Goal: Navigation & Orientation: Find specific page/section

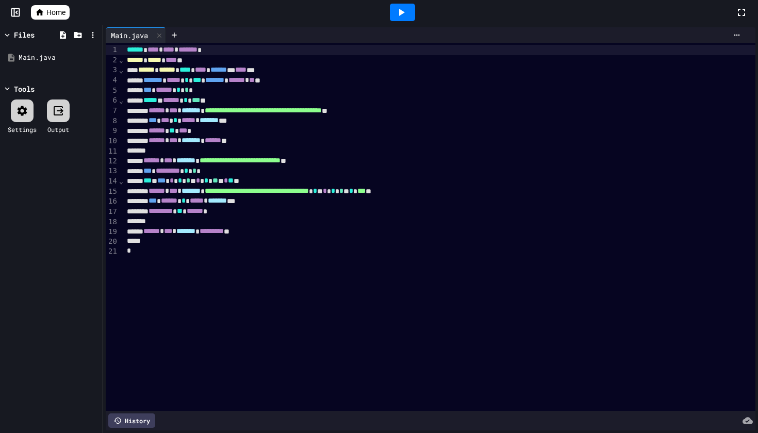
click at [405, 17] on icon at bounding box center [401, 12] width 12 height 12
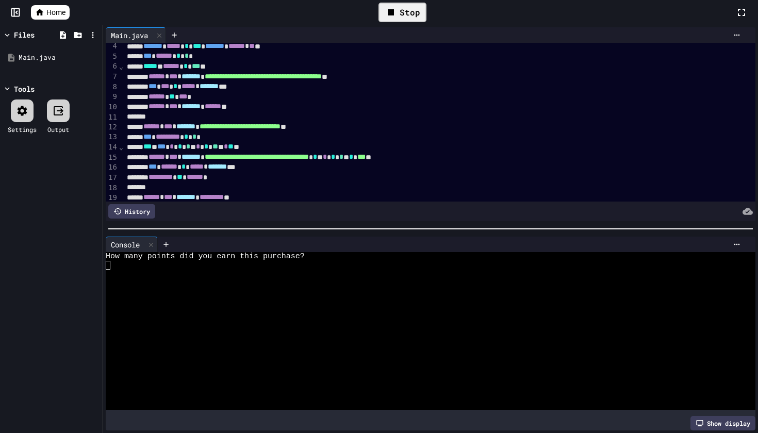
scroll to position [35, 0]
click at [362, 296] on div at bounding box center [426, 300] width 640 height 9
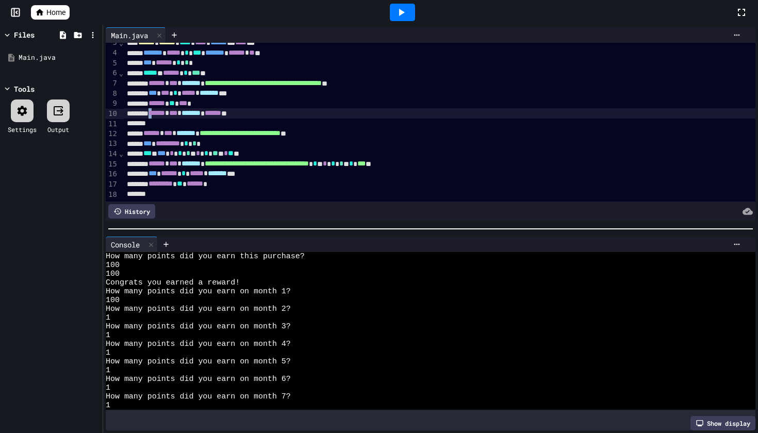
scroll to position [27, 0]
drag, startPoint x: 163, startPoint y: 114, endPoint x: 274, endPoint y: 113, distance: 110.4
click at [274, 113] on div "****** * *** * ******* * ****** **" at bounding box center [440, 114] width 632 height 10
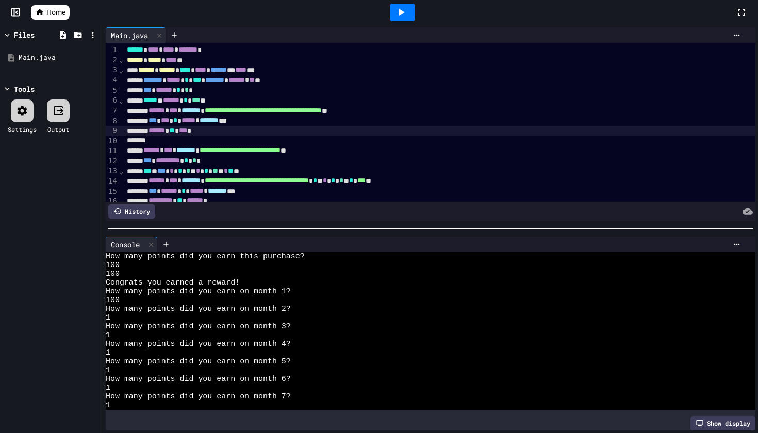
scroll to position [0, 0]
click at [59, 9] on span "Home" at bounding box center [55, 12] width 19 height 10
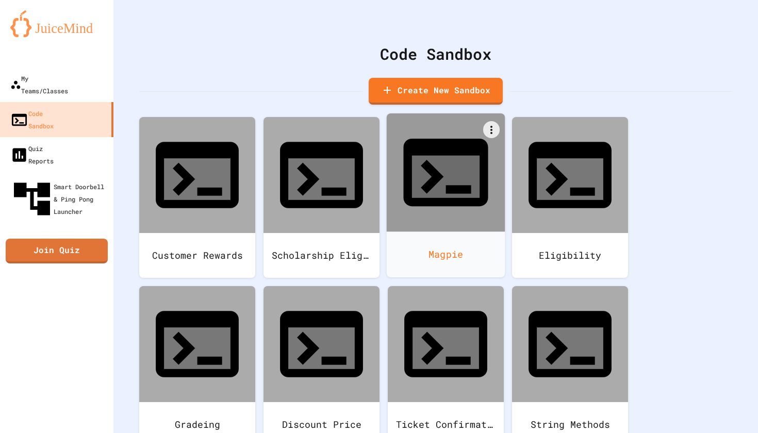
click at [480, 232] on div "Magpie" at bounding box center [446, 255] width 119 height 46
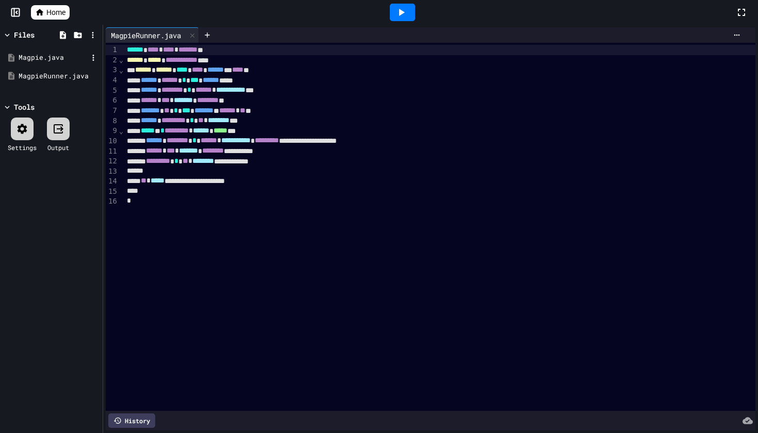
click at [69, 59] on div "Magpie.java" at bounding box center [53, 58] width 69 height 10
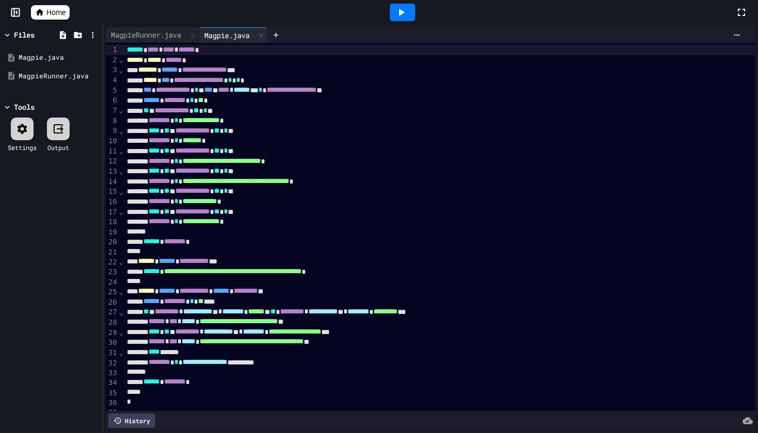
click at [67, 10] on link "Home" at bounding box center [50, 12] width 39 height 14
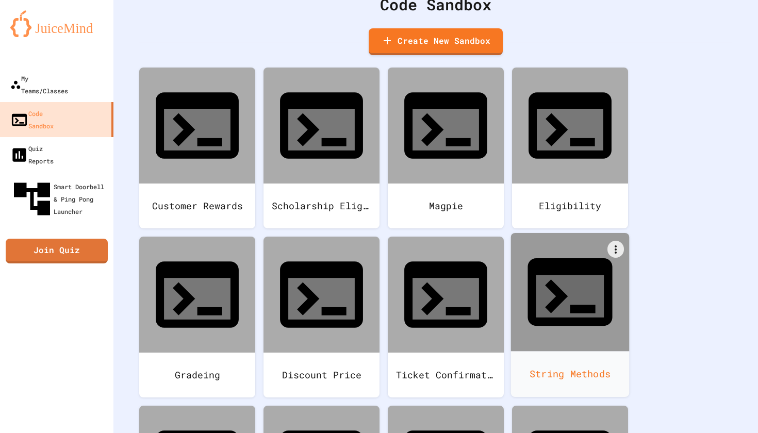
scroll to position [75, 0]
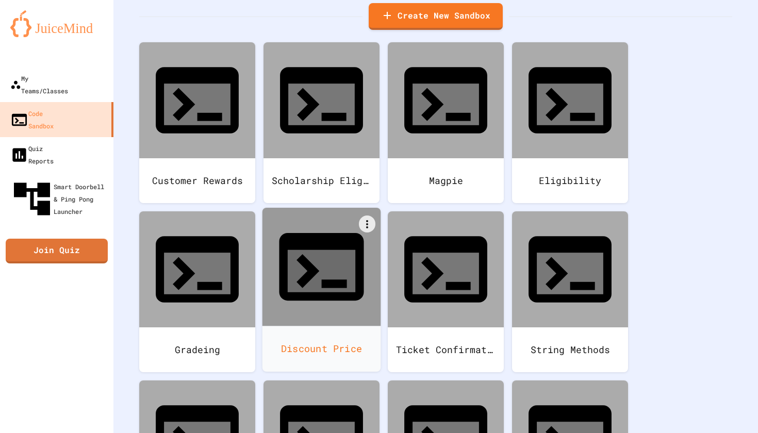
click at [326, 326] on div "Discount Price" at bounding box center [321, 349] width 119 height 46
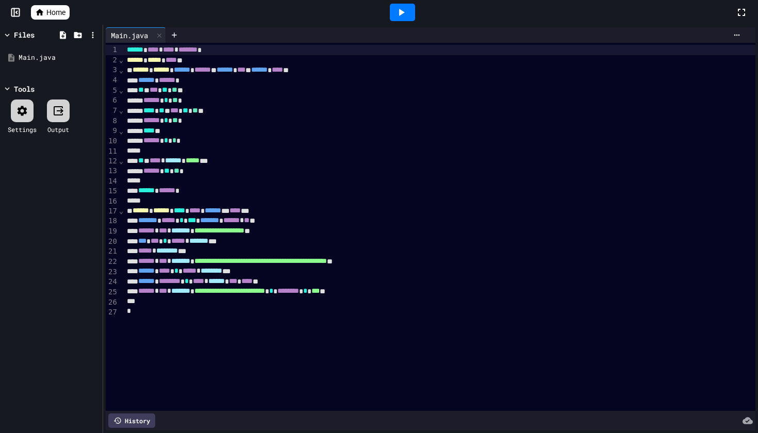
click at [59, 10] on span "Home" at bounding box center [55, 12] width 19 height 10
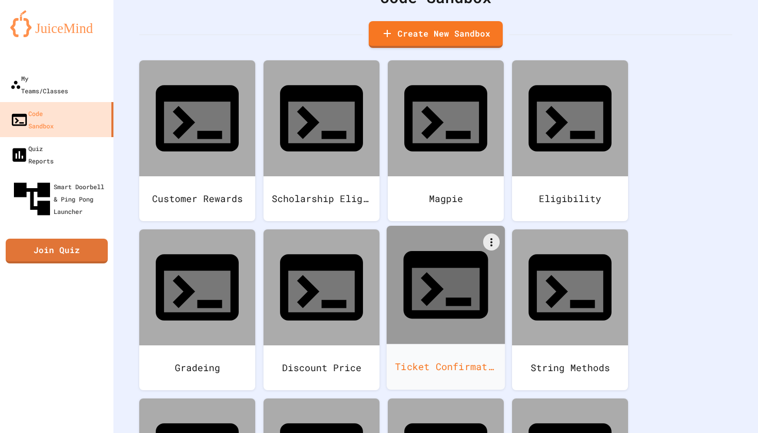
scroll to position [67, 0]
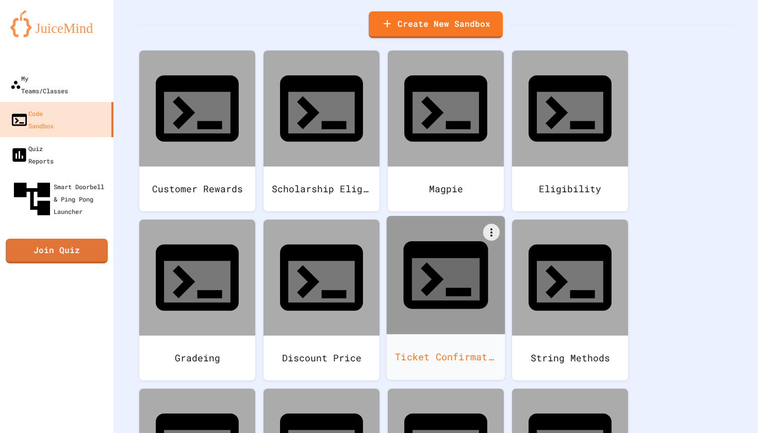
click at [489, 226] on div at bounding box center [446, 275] width 119 height 119
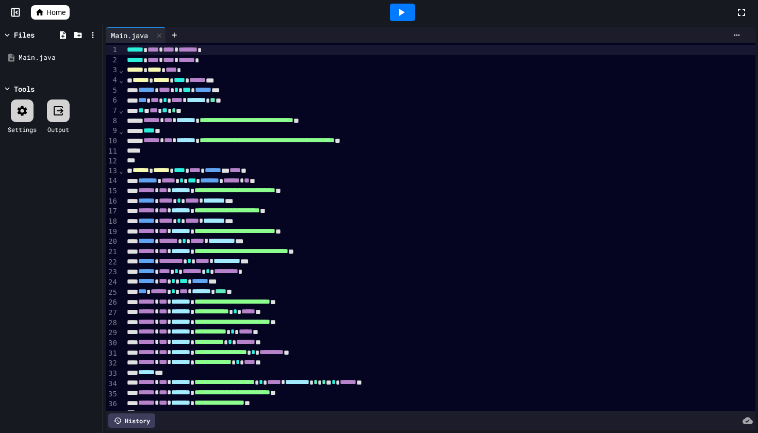
click at [54, 12] on span "Home" at bounding box center [55, 12] width 19 height 10
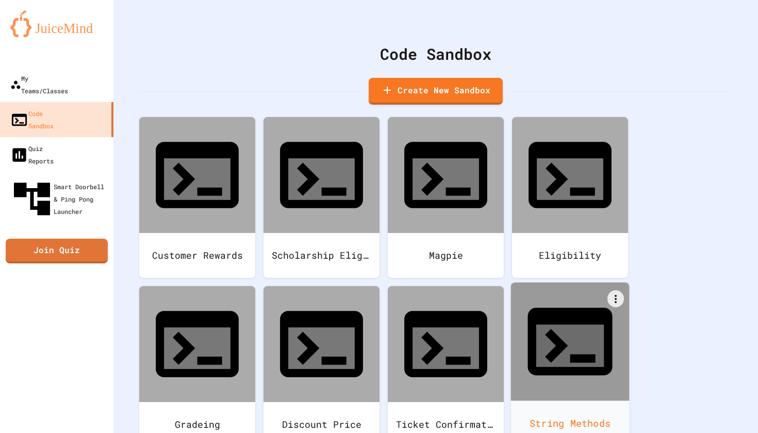
click at [558, 401] on div "String Methods" at bounding box center [570, 424] width 119 height 46
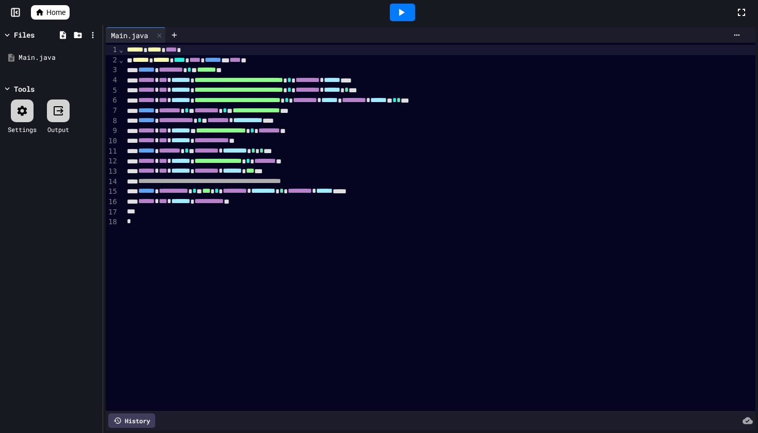
click at [45, 10] on link "Home" at bounding box center [50, 12] width 39 height 14
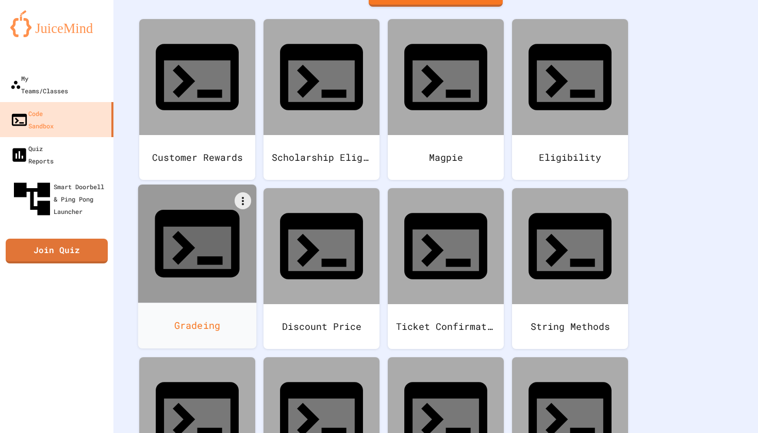
scroll to position [101, 0]
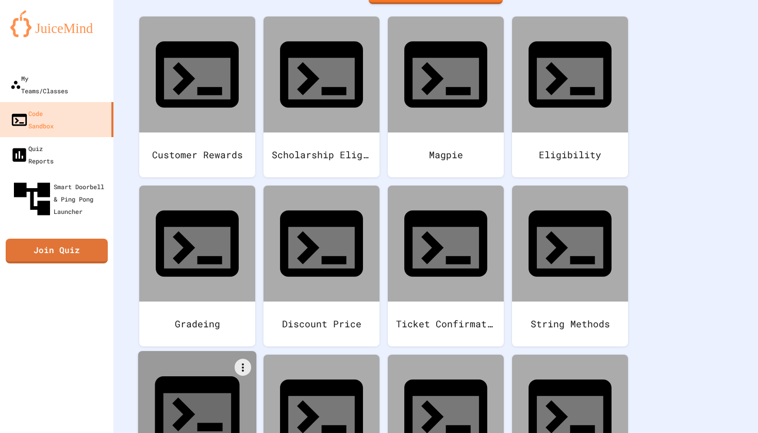
click at [223, 351] on div at bounding box center [197, 410] width 119 height 119
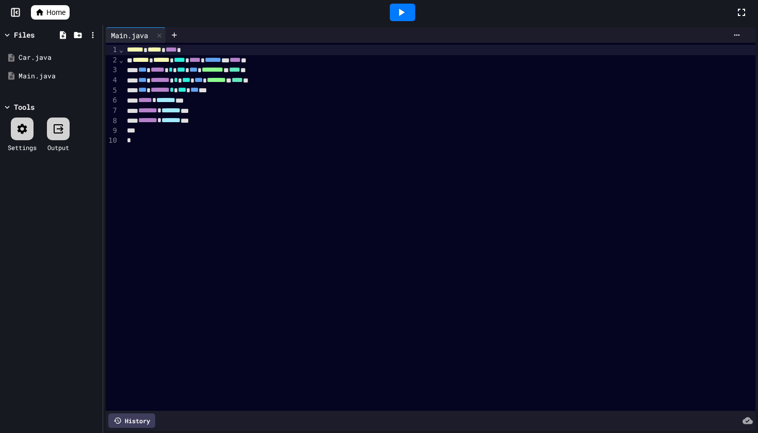
click at [51, 9] on span "Home" at bounding box center [55, 12] width 19 height 10
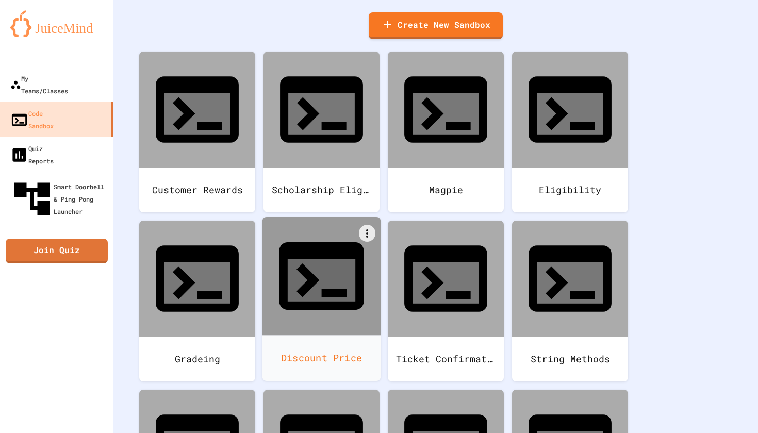
scroll to position [67, 0]
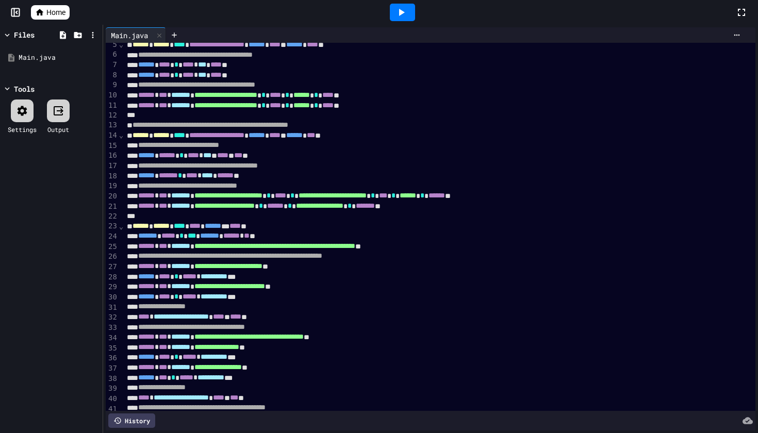
scroll to position [45, 0]
